Goal: Information Seeking & Learning: Learn about a topic

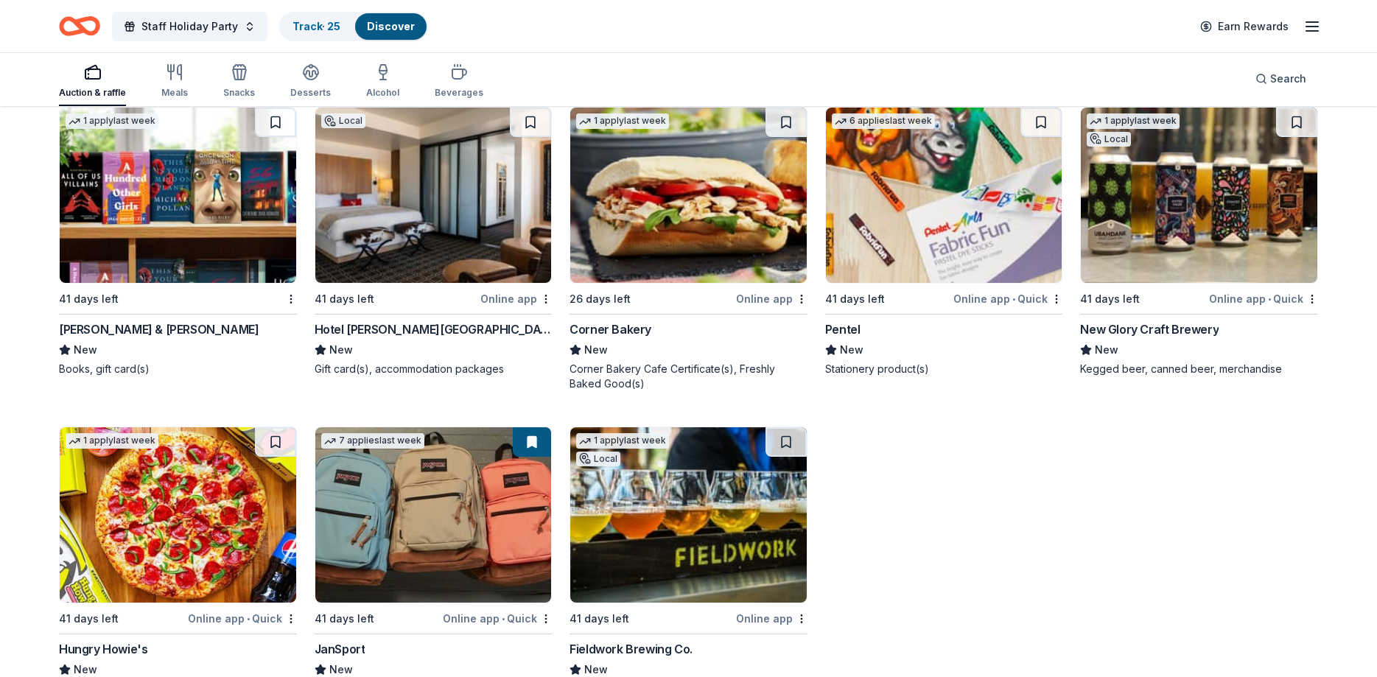
scroll to position [9735, 0]
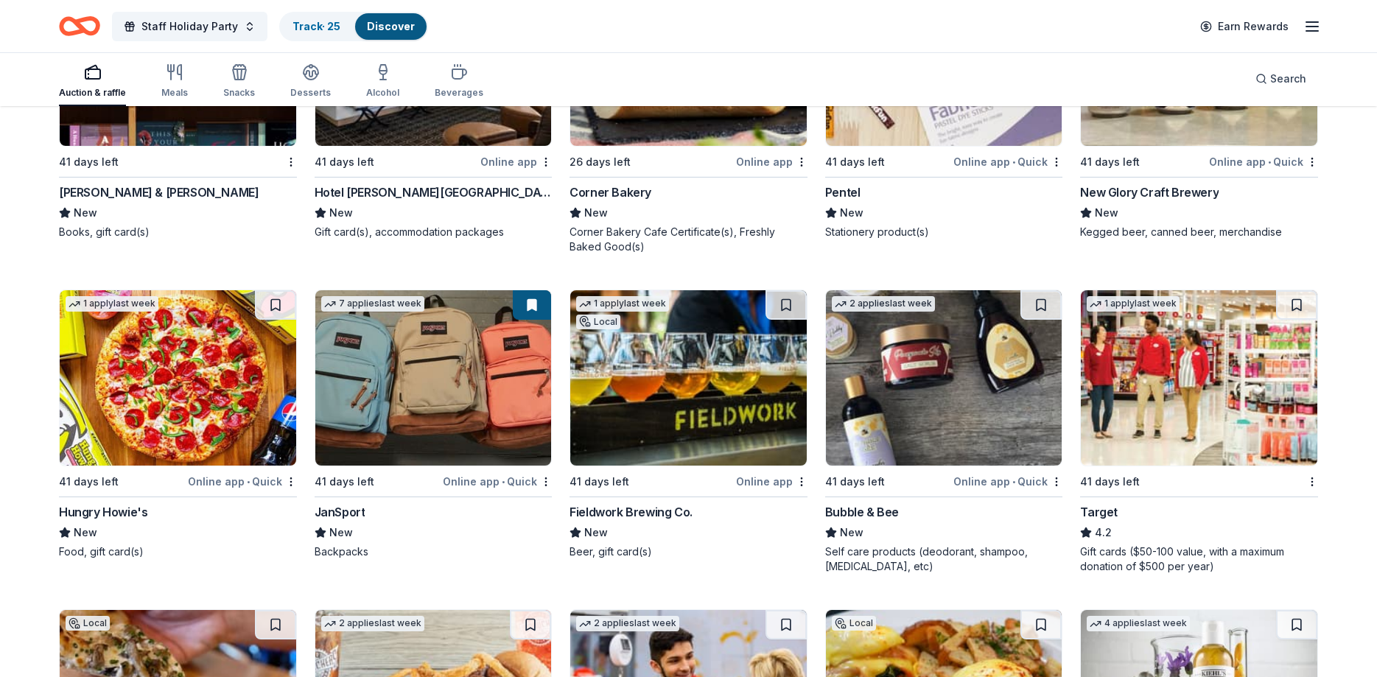
click at [425, 383] on img at bounding box center [433, 377] width 237 height 175
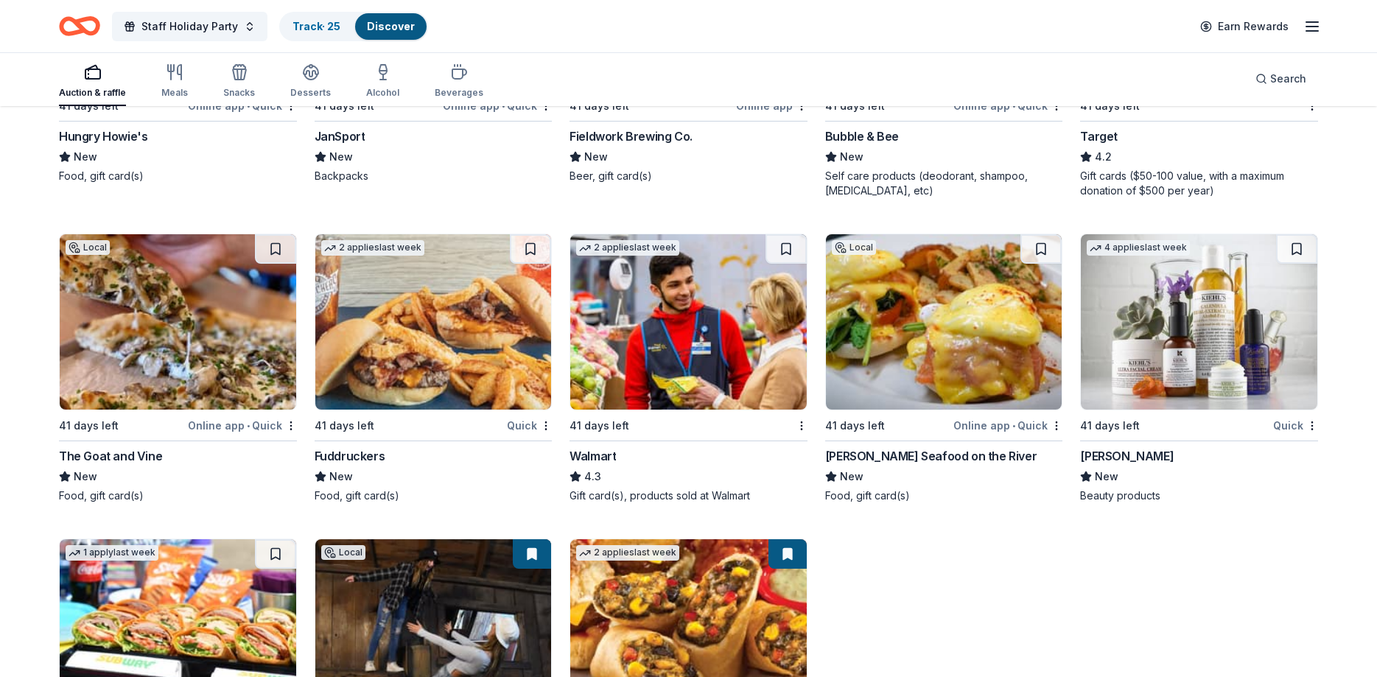
scroll to position [10336, 0]
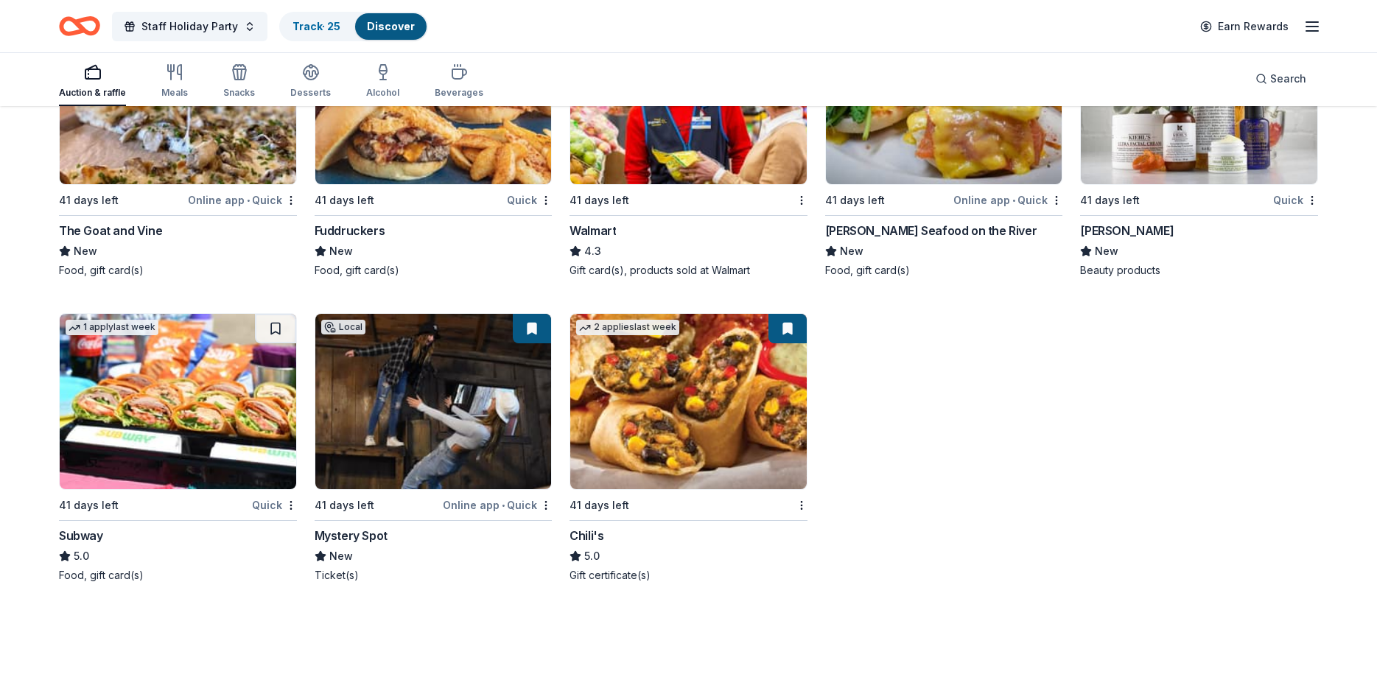
click at [244, 409] on img at bounding box center [178, 401] width 237 height 175
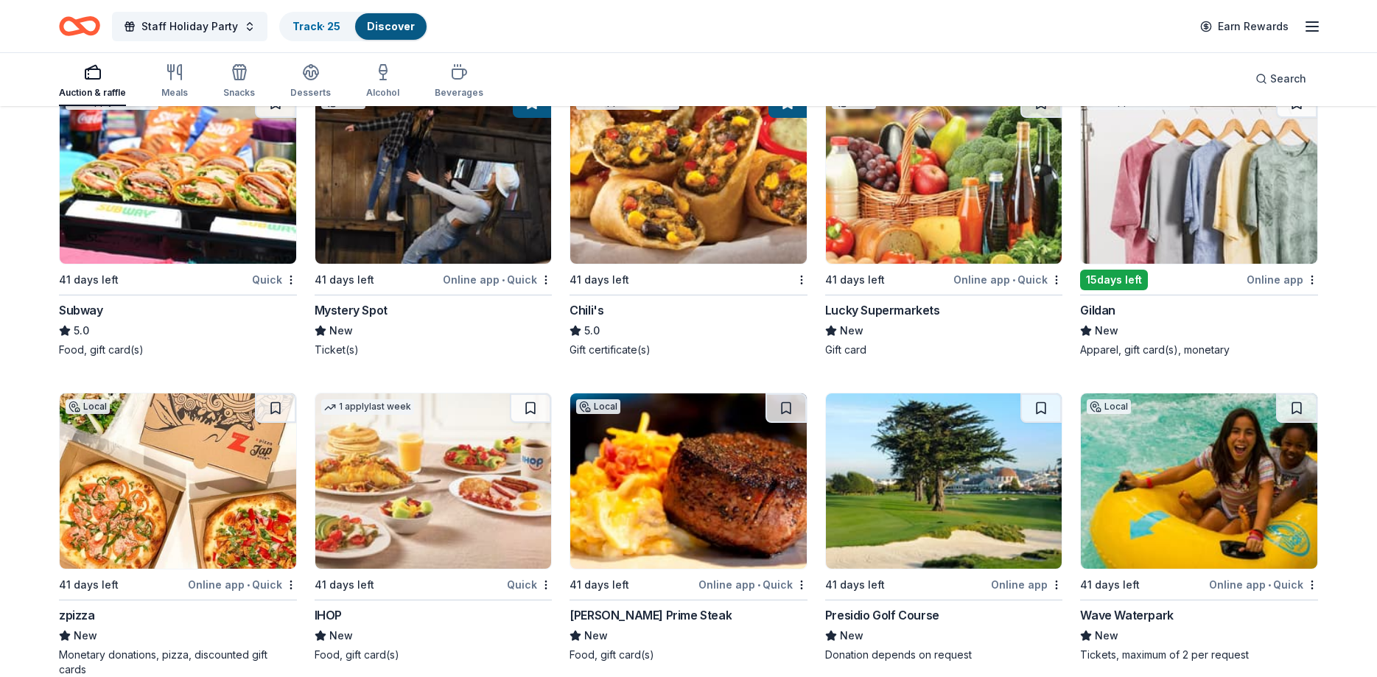
scroll to position [10787, 0]
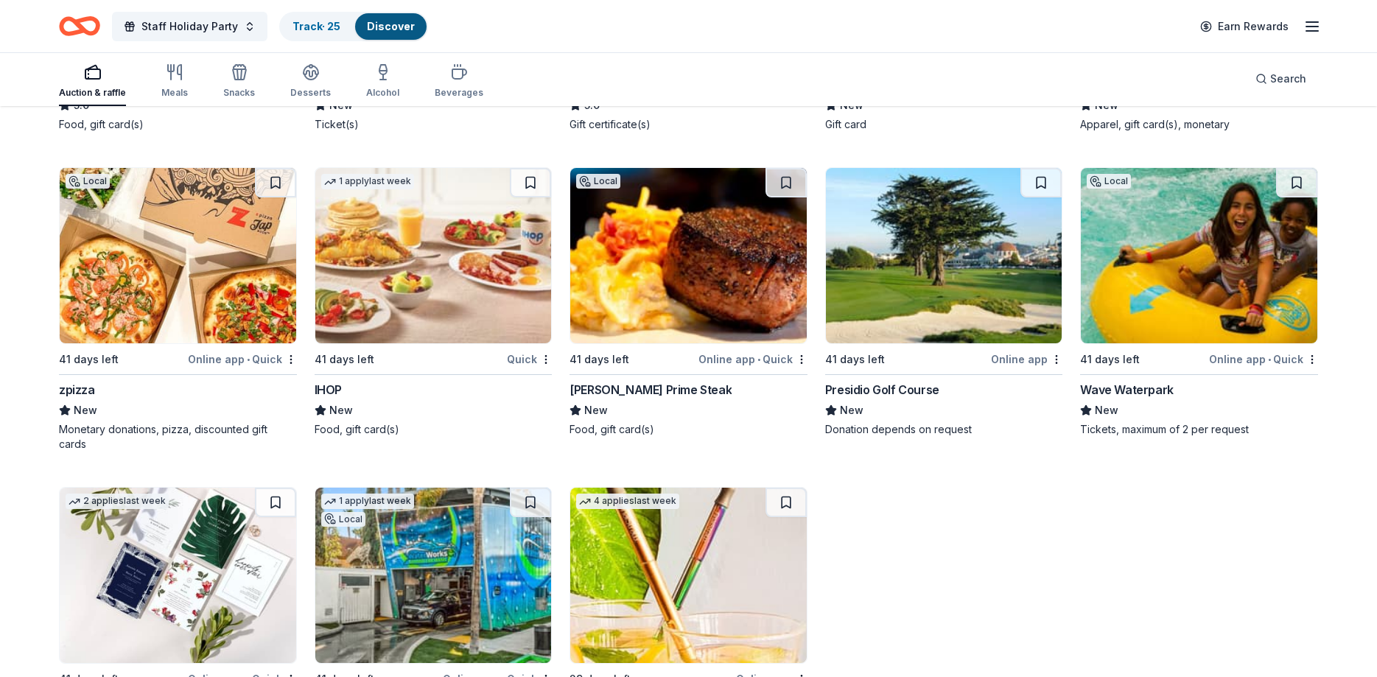
click at [862, 277] on img at bounding box center [944, 255] width 237 height 175
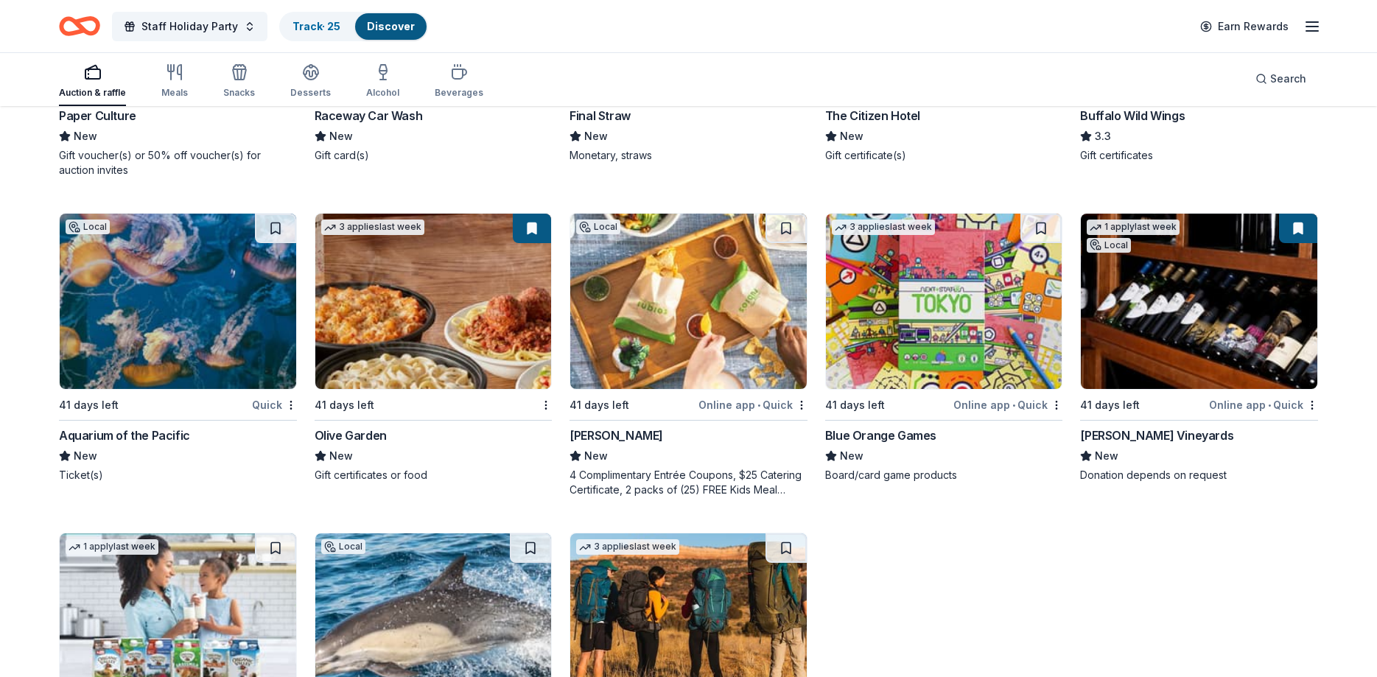
scroll to position [11389, 0]
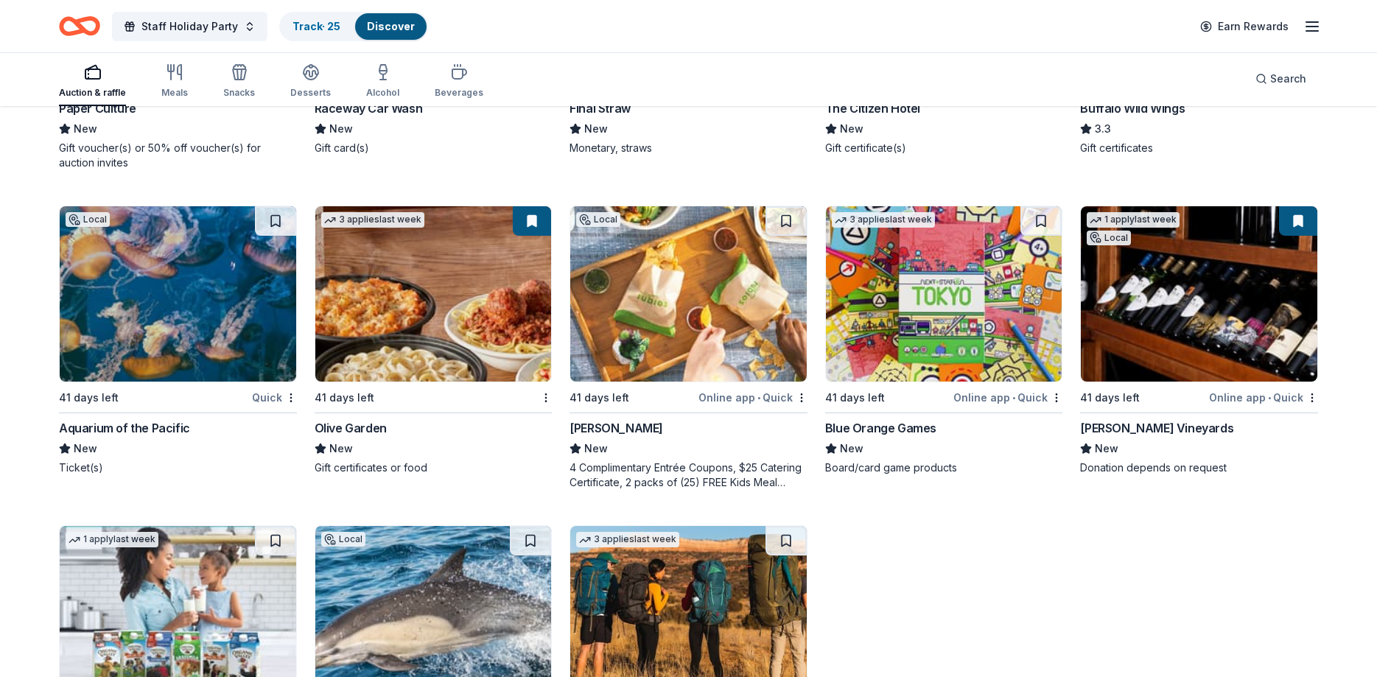
click at [1224, 296] on img at bounding box center [1199, 293] width 237 height 175
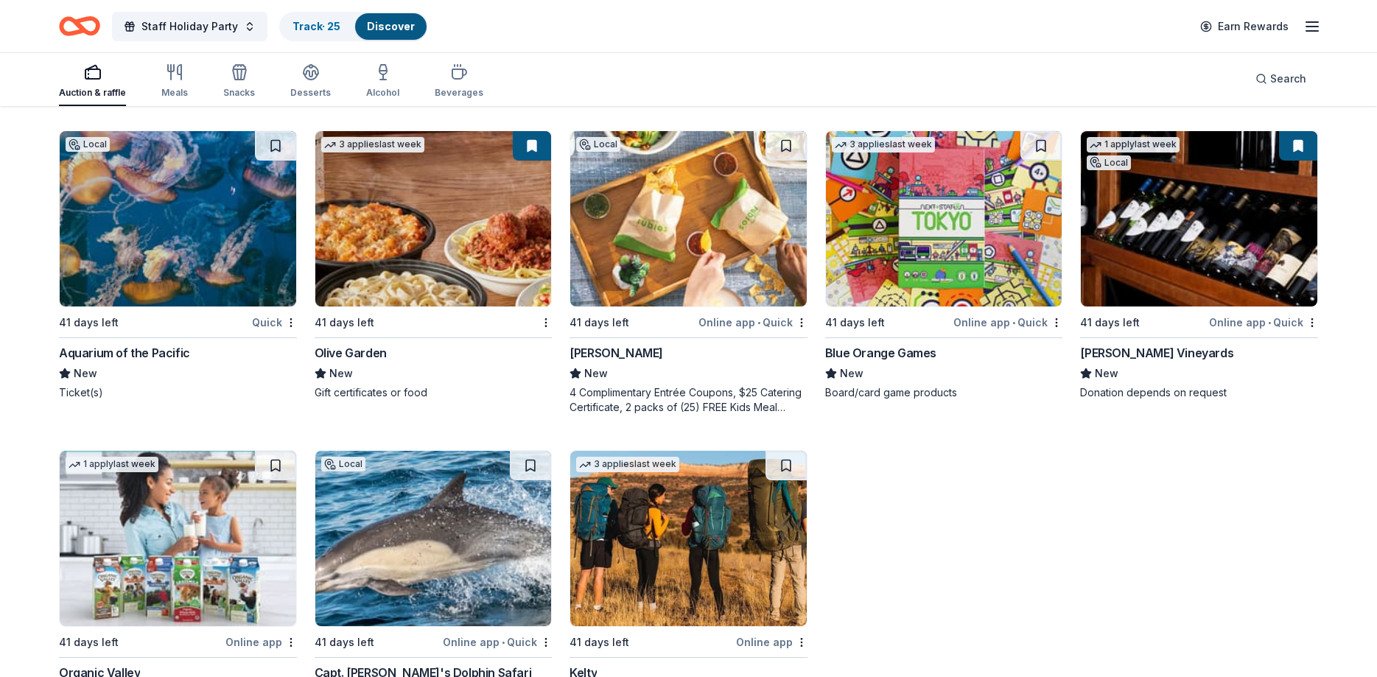
click at [461, 260] on img at bounding box center [433, 218] width 237 height 175
